Goal: Transaction & Acquisition: Purchase product/service

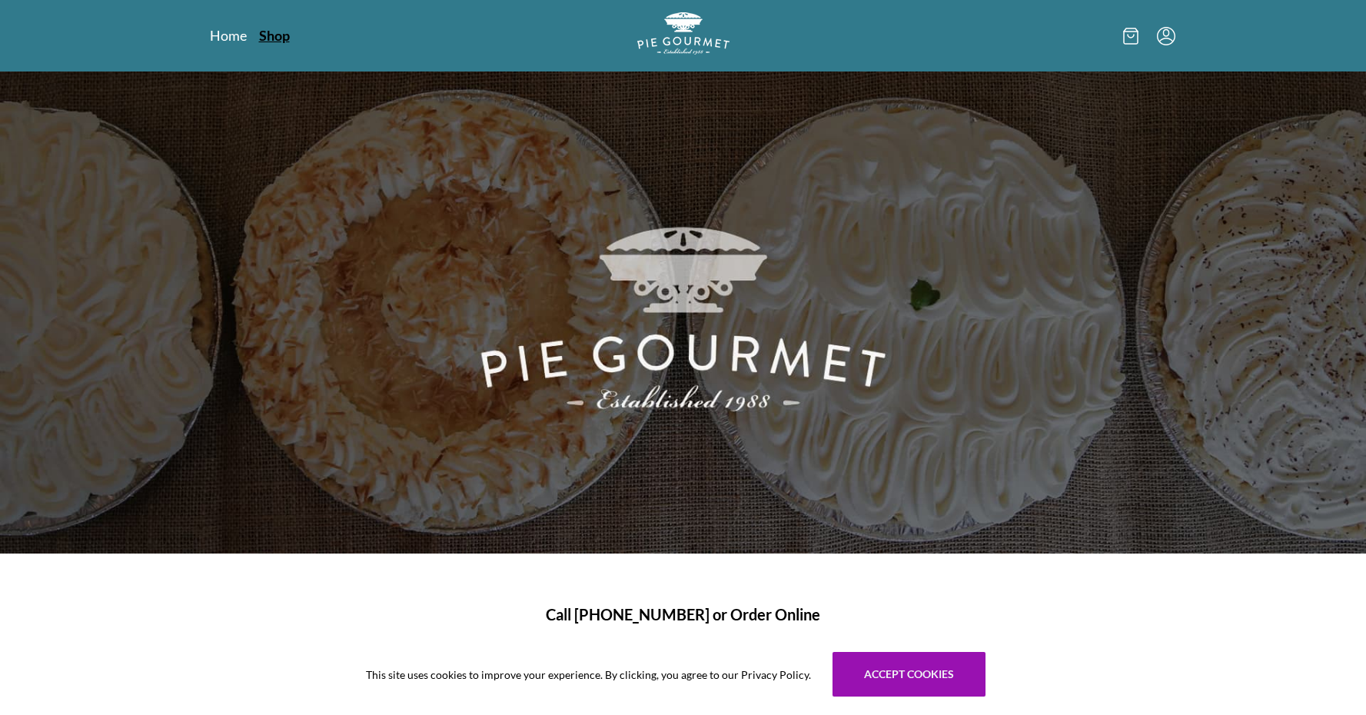
click at [267, 37] on link "Shop" at bounding box center [274, 35] width 31 height 18
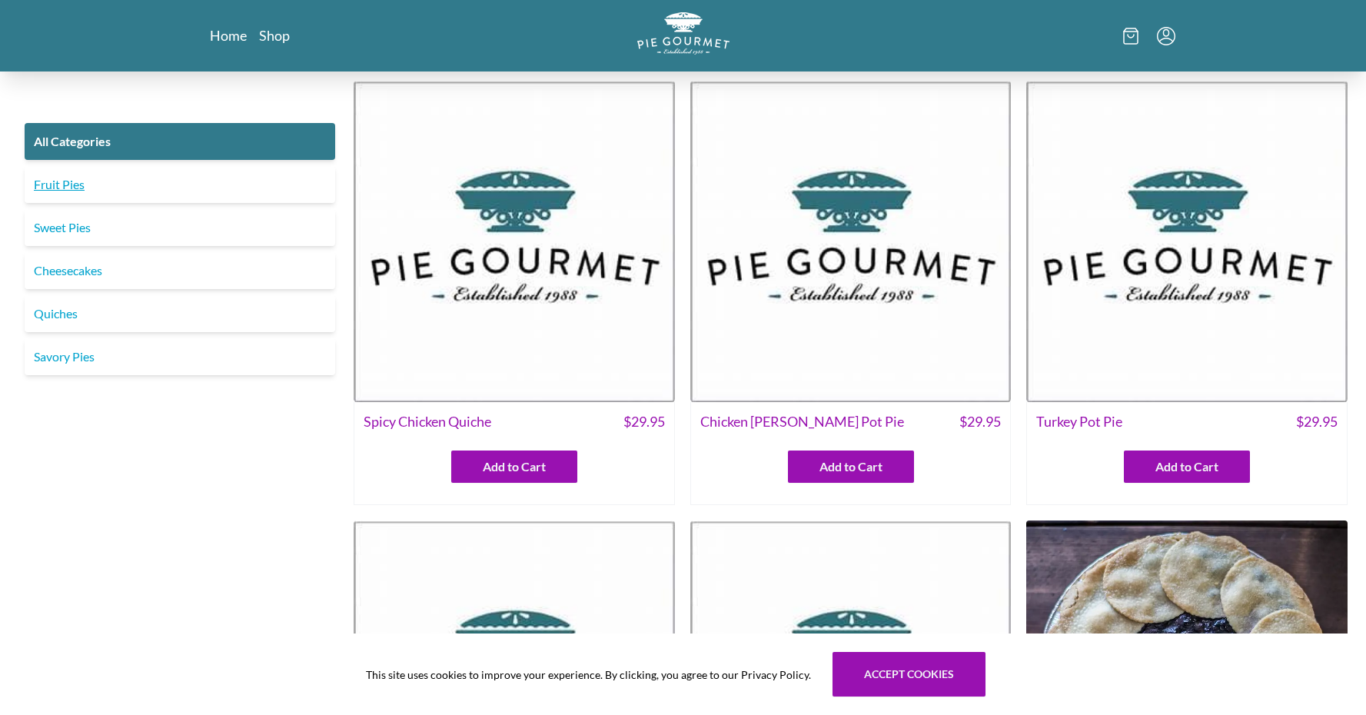
click at [84, 192] on link "Fruit Pies" at bounding box center [180, 184] width 310 height 37
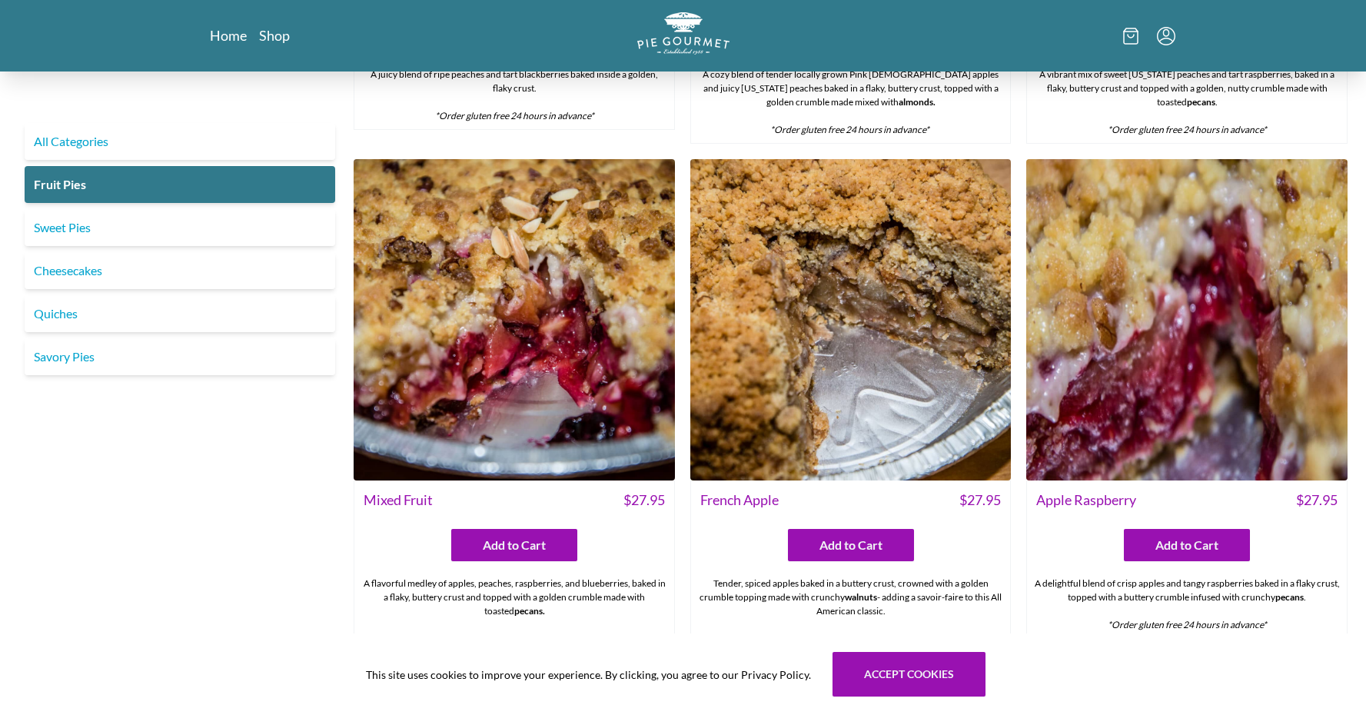
scroll to position [943, 0]
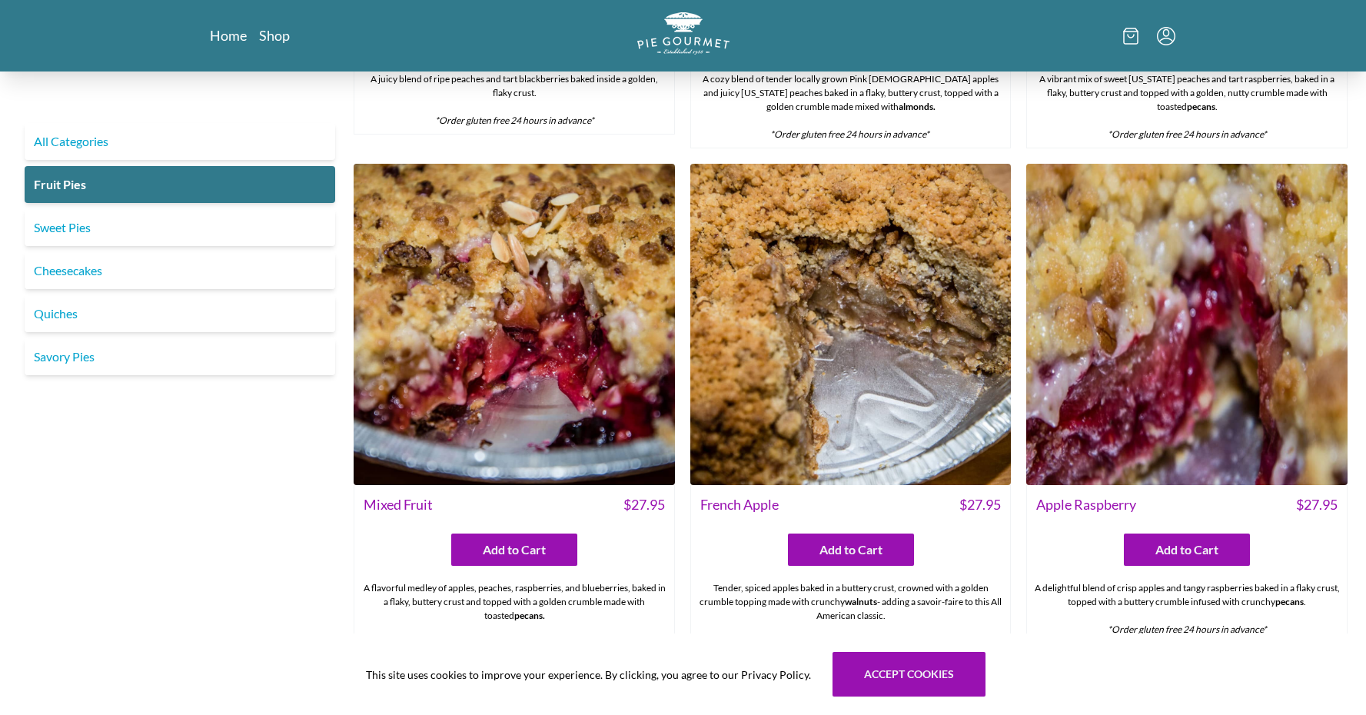
click at [1185, 267] on img at bounding box center [1186, 324] width 321 height 321
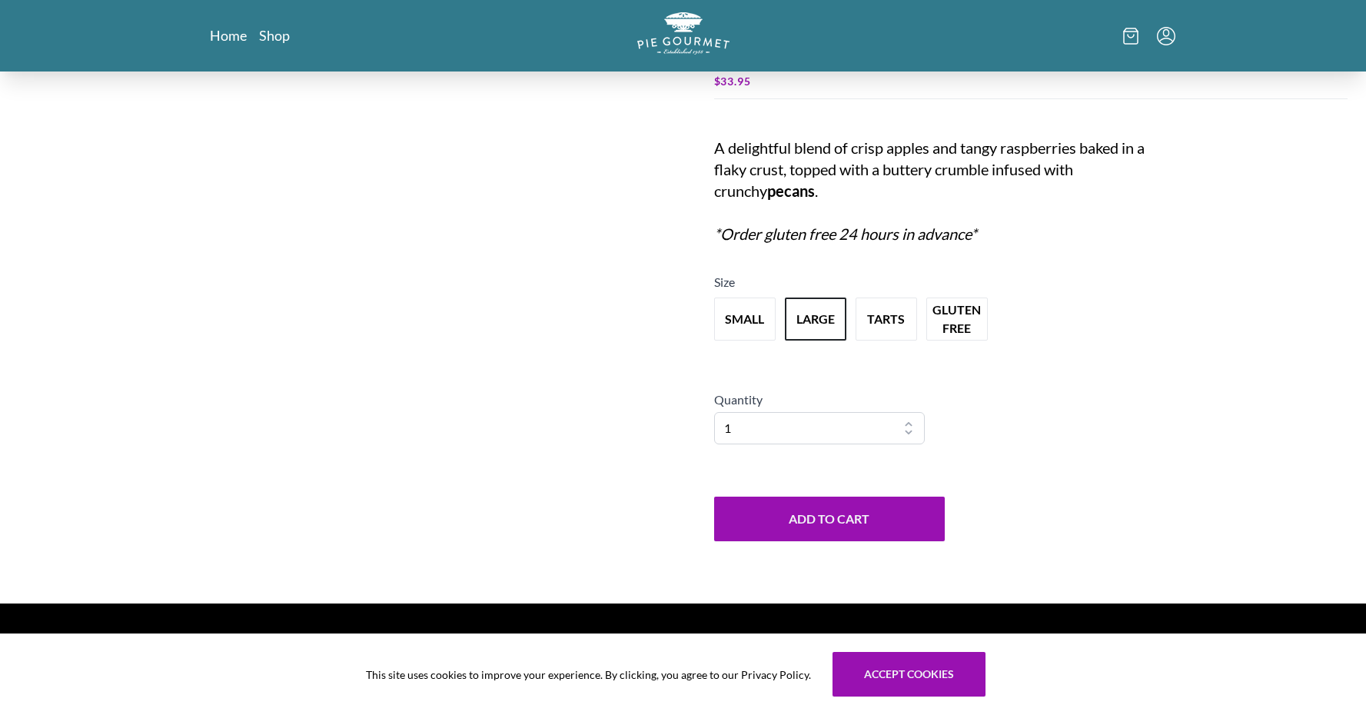
scroll to position [144, 0]
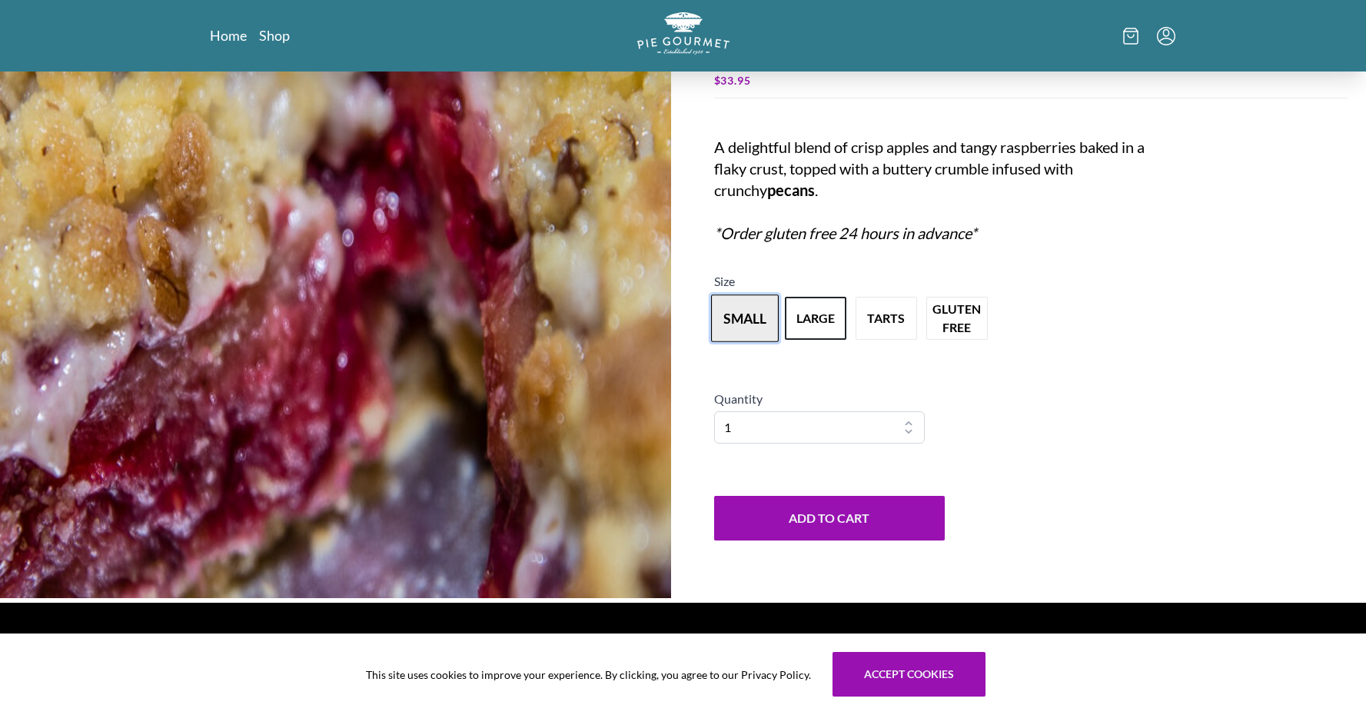
click at [733, 315] on button "small" at bounding box center [745, 318] width 68 height 48
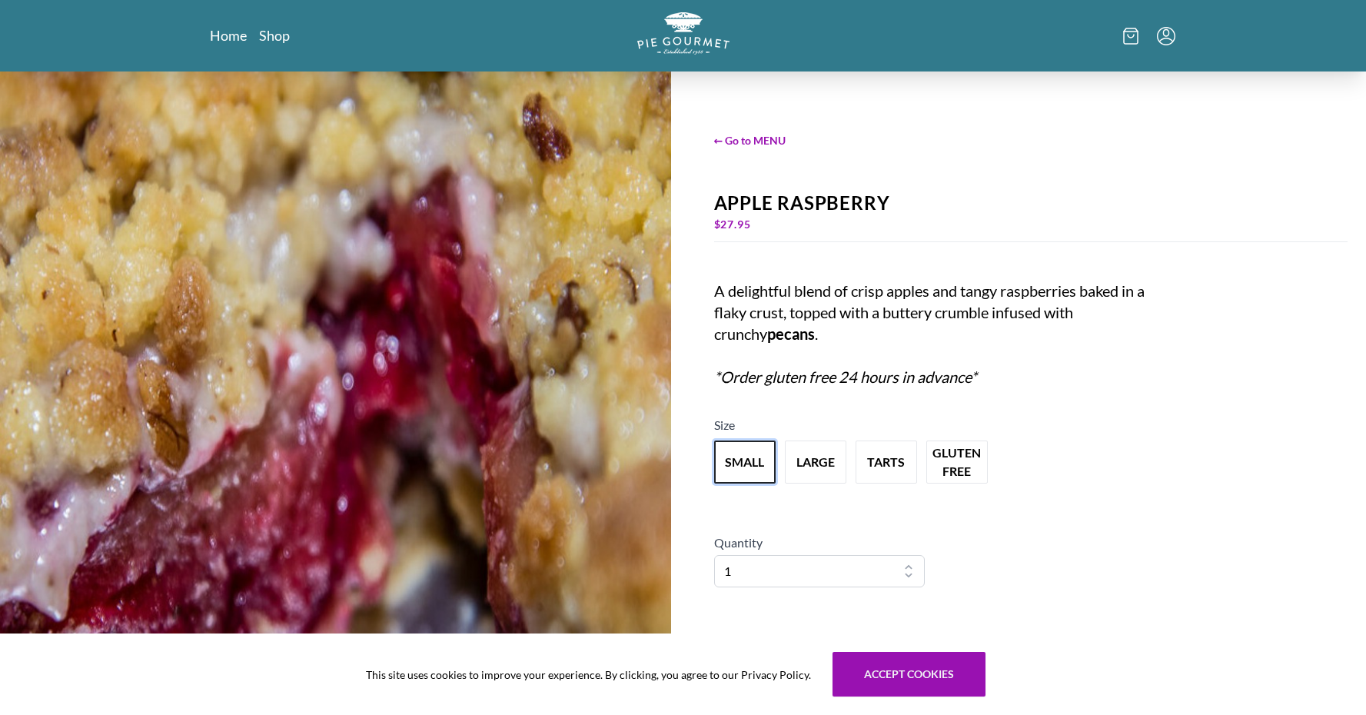
scroll to position [2, 0]
click at [798, 460] on button "large" at bounding box center [816, 461] width 68 height 48
click at [893, 466] on button "tarts" at bounding box center [886, 461] width 68 height 48
click at [957, 471] on button "gluten free" at bounding box center [957, 461] width 68 height 48
click at [766, 456] on button "small" at bounding box center [745, 461] width 68 height 48
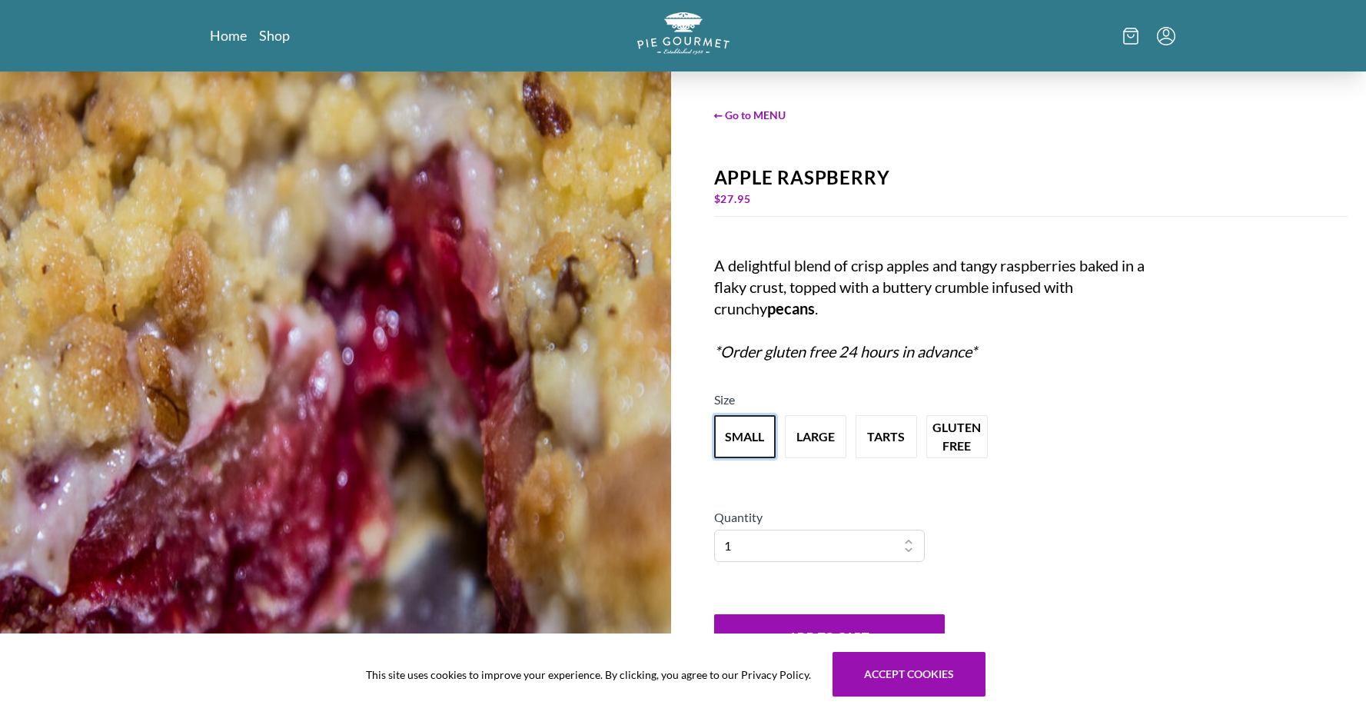
scroll to position [0, 0]
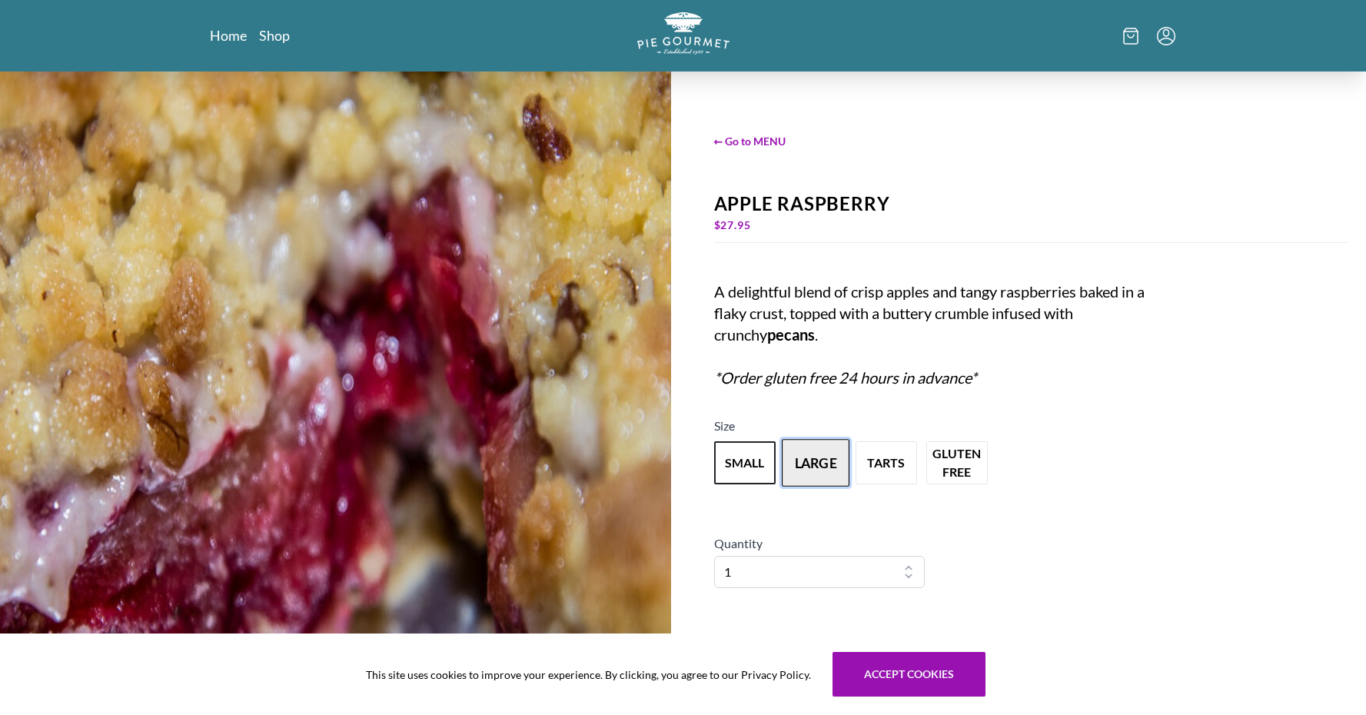
click at [822, 475] on button "large" at bounding box center [816, 463] width 68 height 48
click at [1203, 183] on div "← Go to MENU Apple Raspberry $ 33.95 A delightful blend of crisp apples and tan…" at bounding box center [1030, 408] width 671 height 675
